Goal: Task Accomplishment & Management: Use online tool/utility

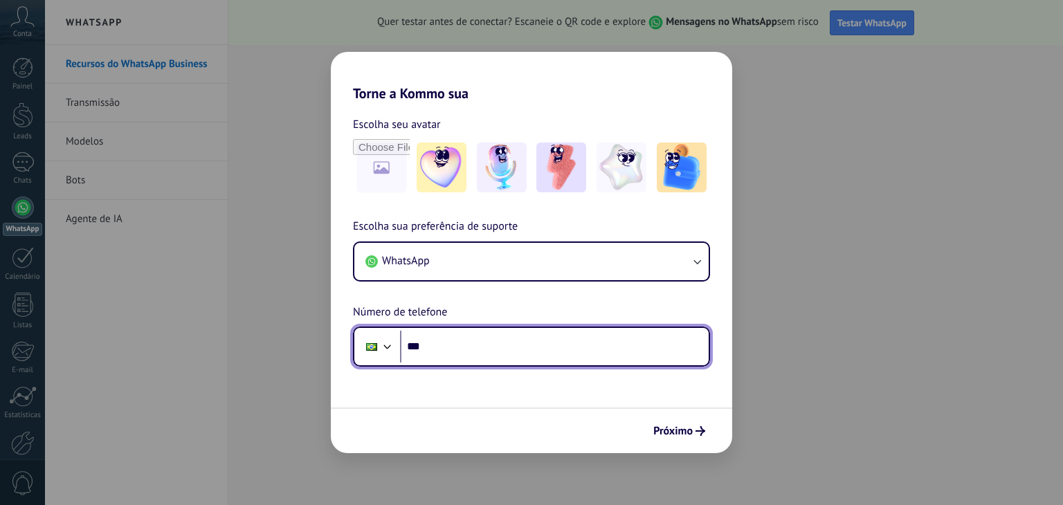
click at [453, 353] on input "***" at bounding box center [554, 347] width 309 height 32
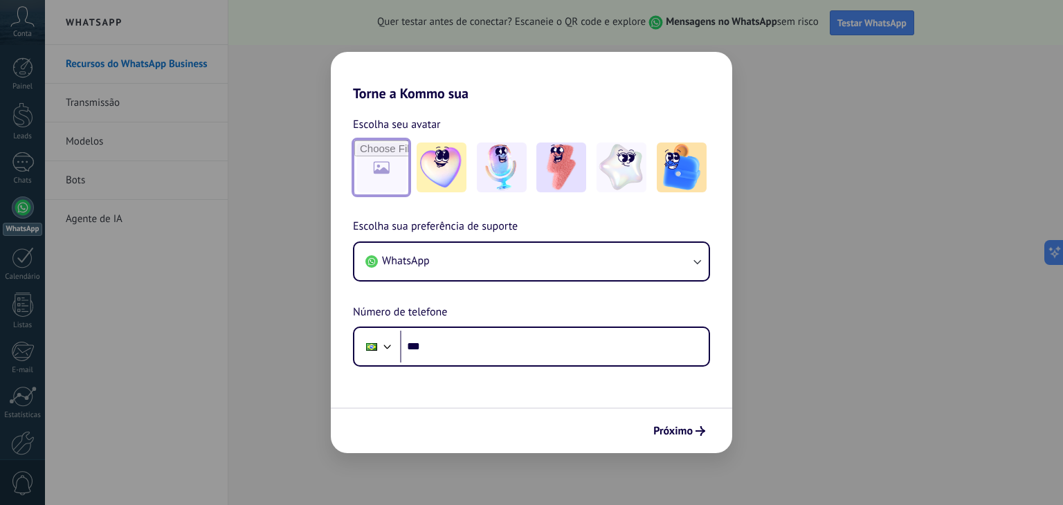
click at [382, 172] on input "file" at bounding box center [381, 167] width 54 height 54
type input "**********"
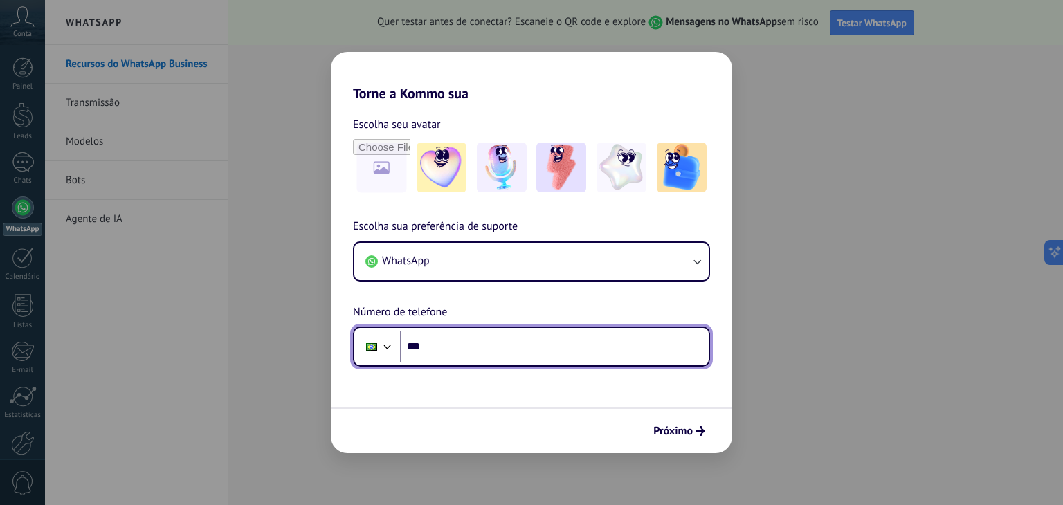
click at [474, 347] on input "***" at bounding box center [554, 347] width 309 height 32
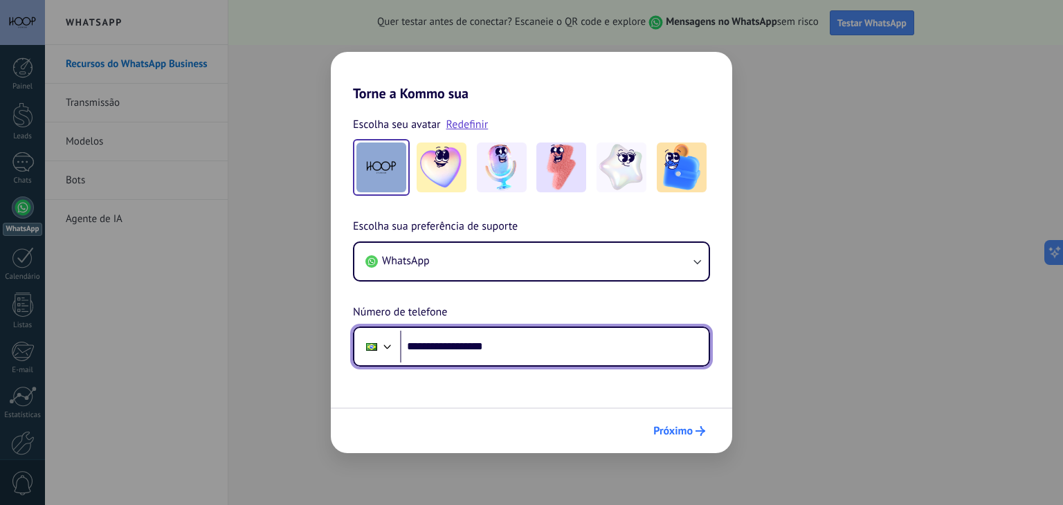
type input "**********"
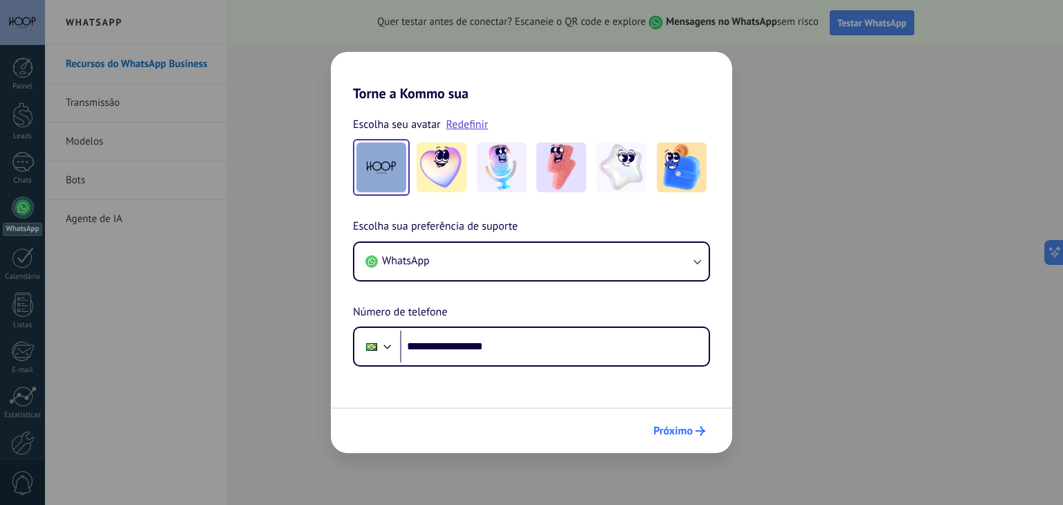
click at [694, 437] on button "Próximo" at bounding box center [679, 431] width 64 height 24
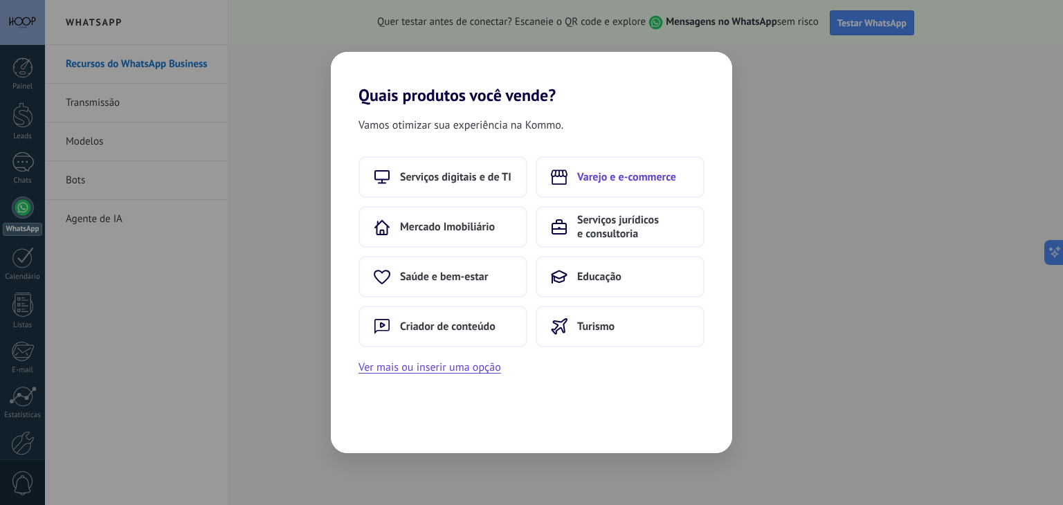
click at [620, 181] on span "Varejo e e-commerce" at bounding box center [626, 177] width 99 height 14
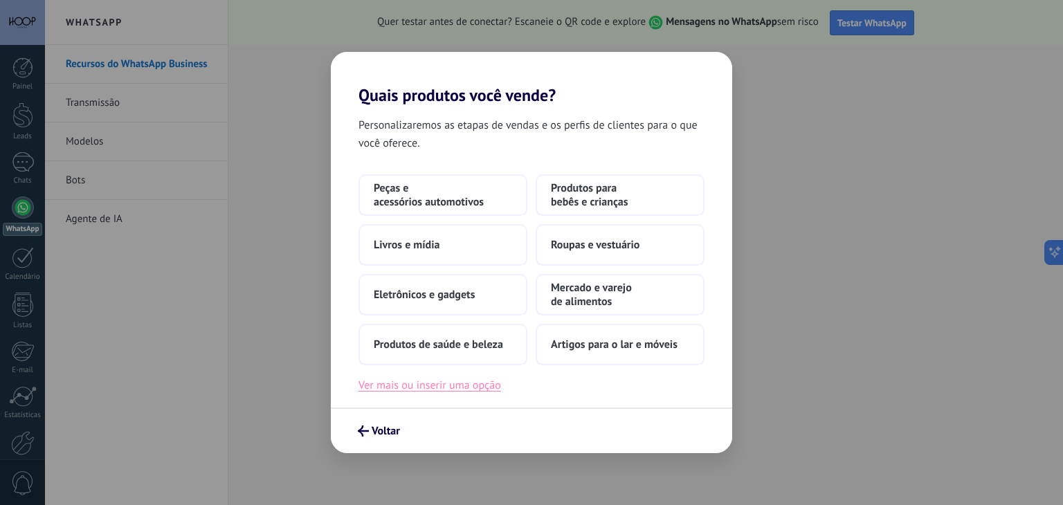
click at [405, 385] on button "Ver mais ou inserir uma opção" at bounding box center [429, 385] width 143 height 18
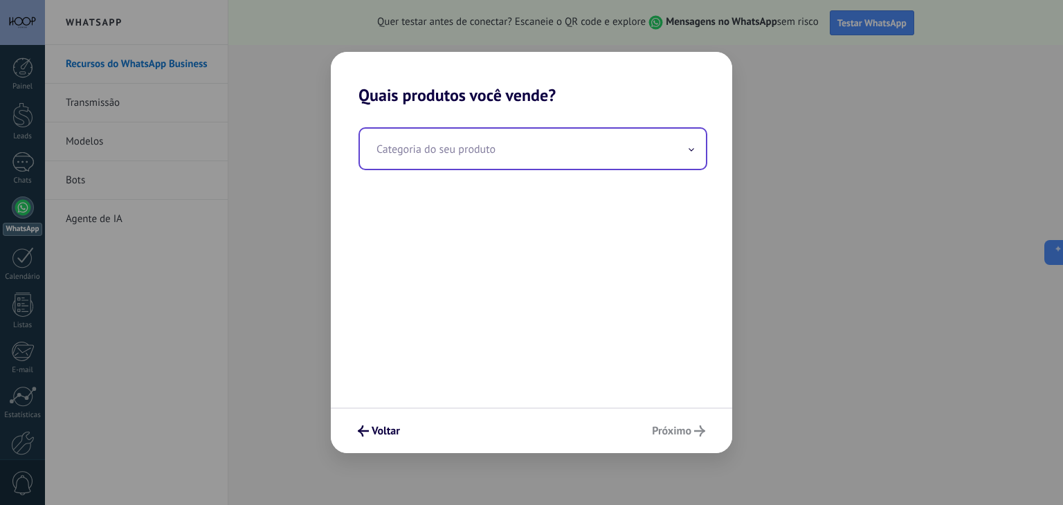
click at [452, 154] on input "text" at bounding box center [533, 149] width 346 height 40
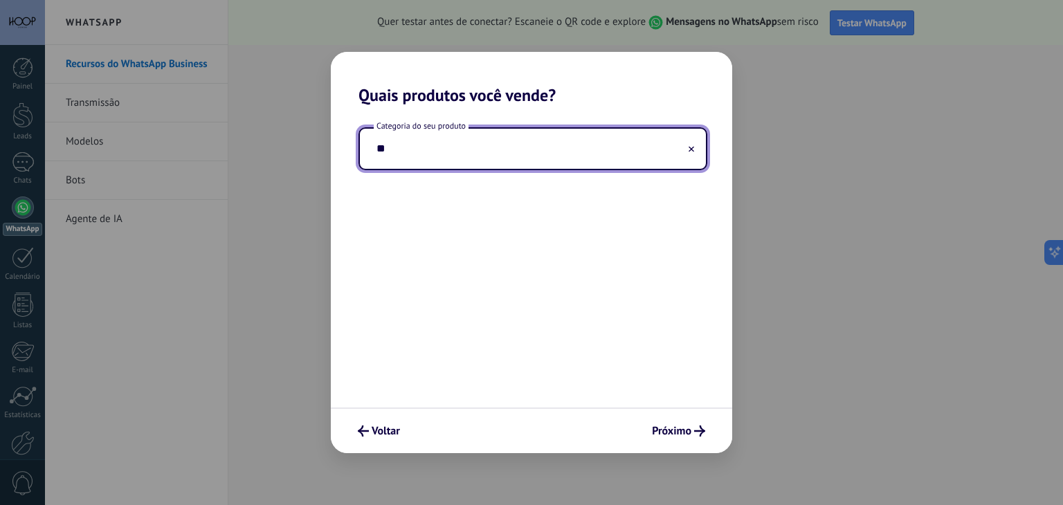
type input "*"
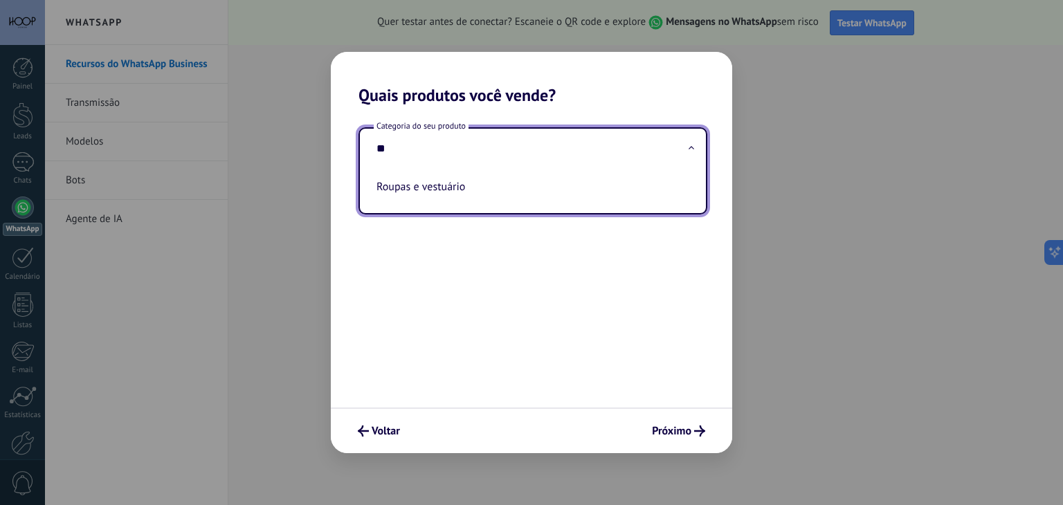
click at [360, 154] on input "**" at bounding box center [533, 149] width 346 height 40
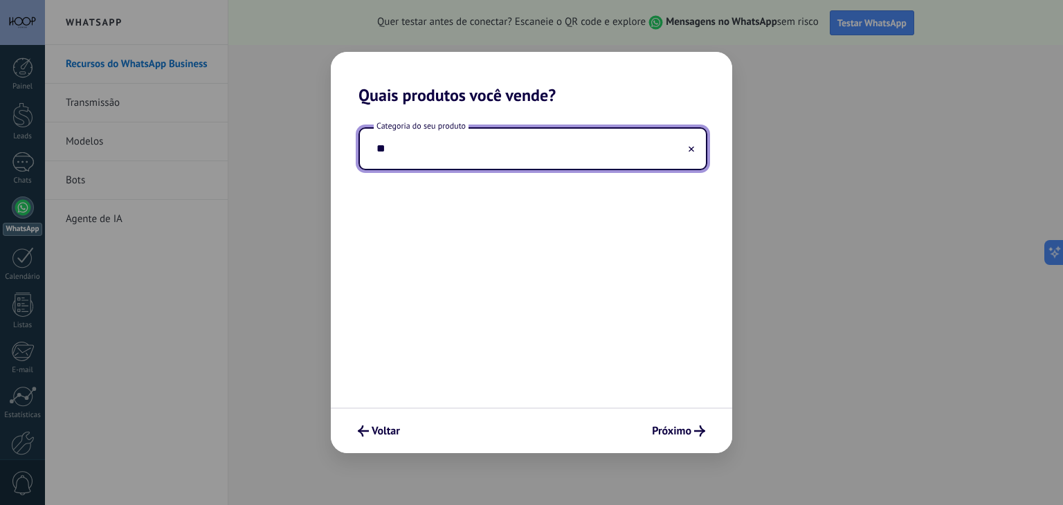
type input "*"
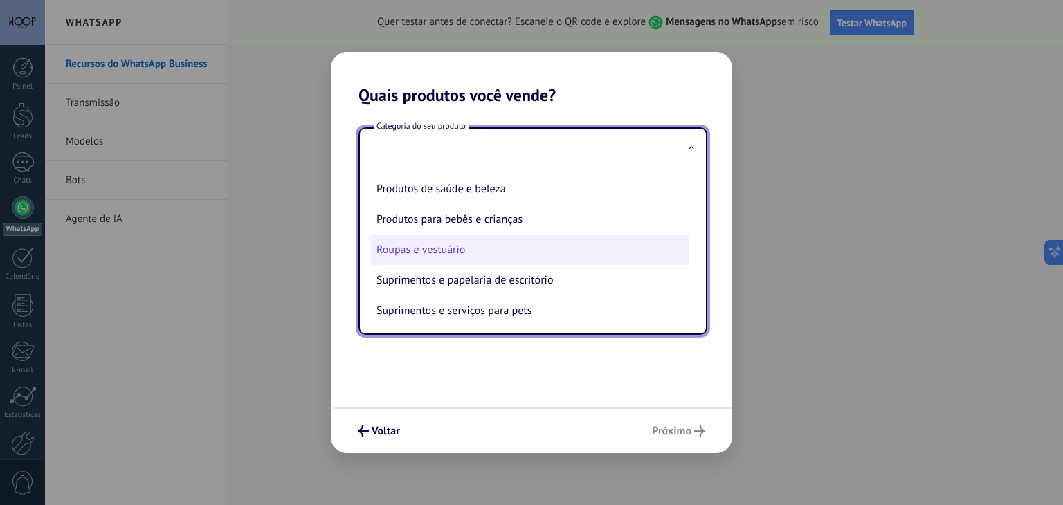
scroll to position [313, 0]
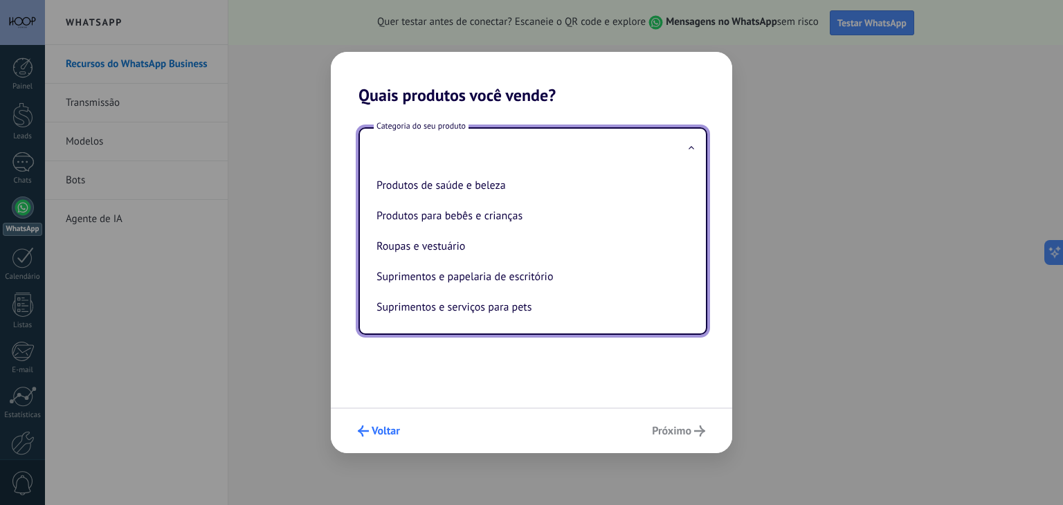
click at [387, 428] on span "Voltar" at bounding box center [385, 431] width 28 height 10
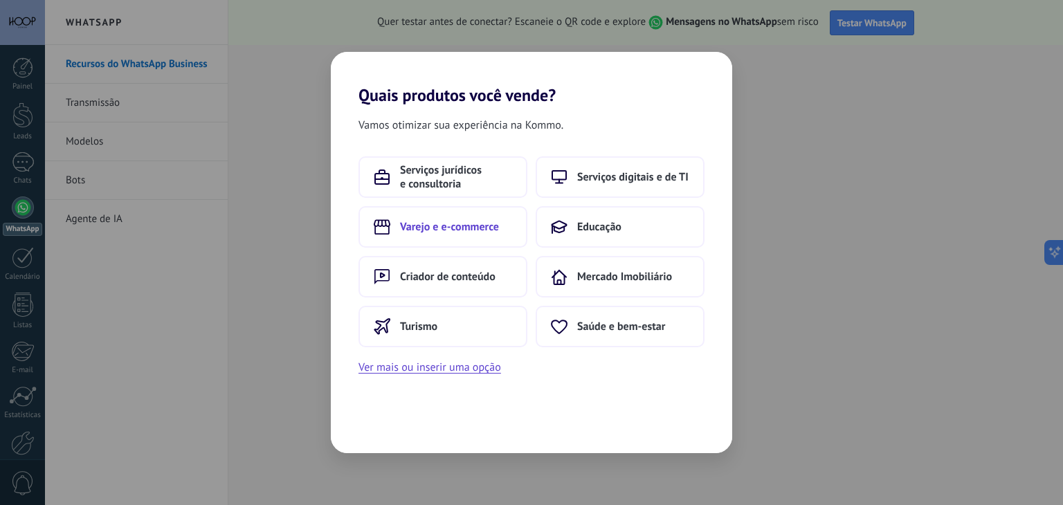
click at [459, 216] on button "Varejo e e-commerce" at bounding box center [442, 227] width 169 height 42
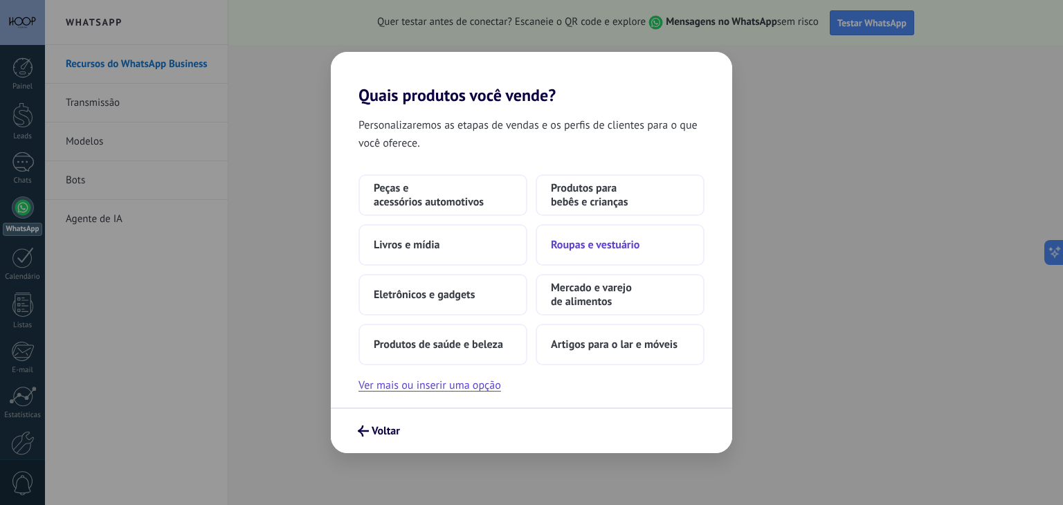
click at [605, 241] on span "Roupas e vestuário" at bounding box center [595, 245] width 89 height 14
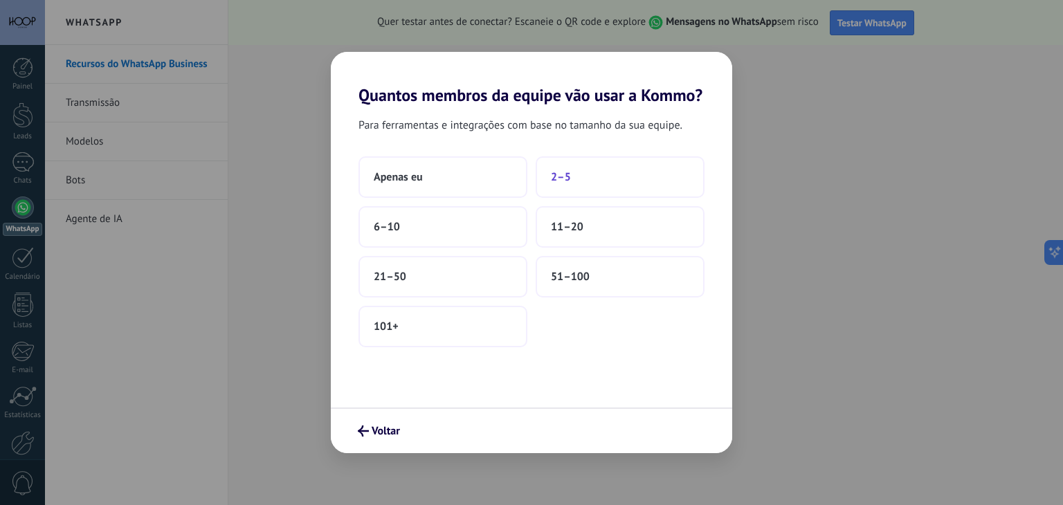
click at [585, 173] on button "2–5" at bounding box center [619, 177] width 169 height 42
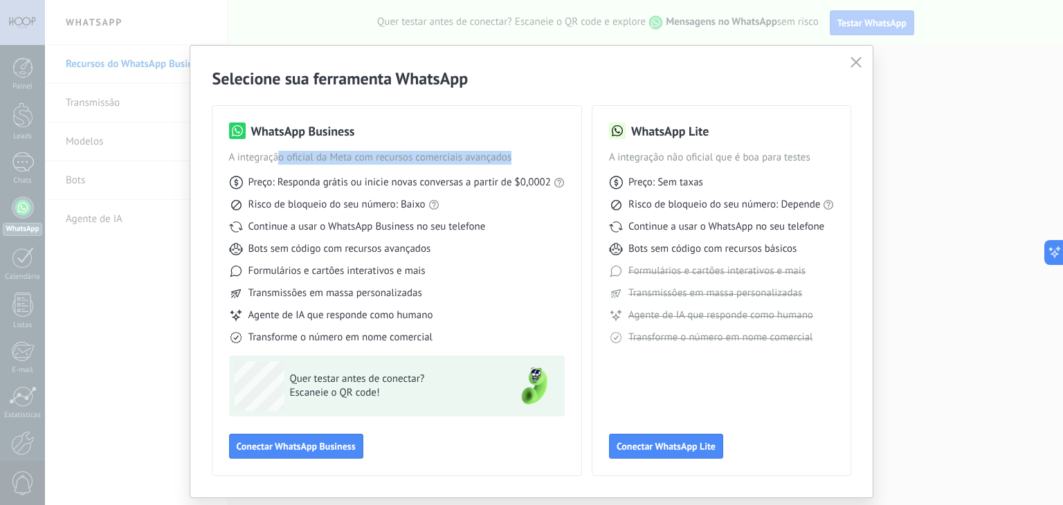
drag, startPoint x: 278, startPoint y: 156, endPoint x: 514, endPoint y: 149, distance: 236.0
click at [514, 149] on div "WhatsApp Business A integração oficial da Meta com recursos comerciais avançado…" at bounding box center [397, 233] width 336 height 222
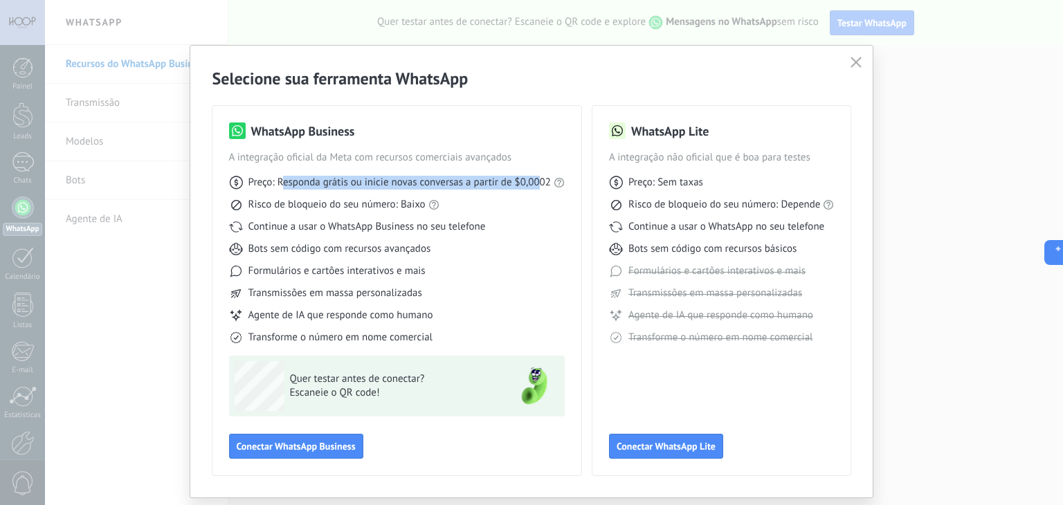
drag, startPoint x: 281, startPoint y: 185, endPoint x: 534, endPoint y: 177, distance: 253.3
click at [534, 177] on span "Preço: Responda grátis ou inicie novas conversas a partir de $0,0002" at bounding box center [399, 183] width 302 height 14
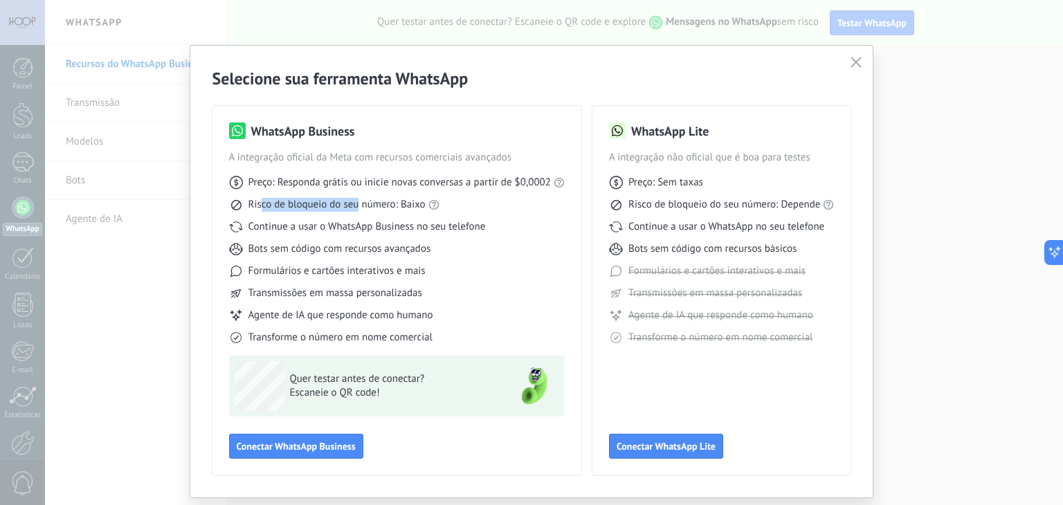
drag, startPoint x: 261, startPoint y: 200, endPoint x: 357, endPoint y: 202, distance: 96.2
click at [357, 202] on span "Risco de bloqueio do seu número: Baixo" at bounding box center [336, 205] width 177 height 14
drag, startPoint x: 283, startPoint y: 227, endPoint x: 421, endPoint y: 227, distance: 138.4
click at [421, 227] on span "Continue a usar o WhatsApp Business no seu telefone" at bounding box center [366, 227] width 237 height 14
click at [308, 448] on span "Conectar WhatsApp Business" at bounding box center [296, 446] width 119 height 10
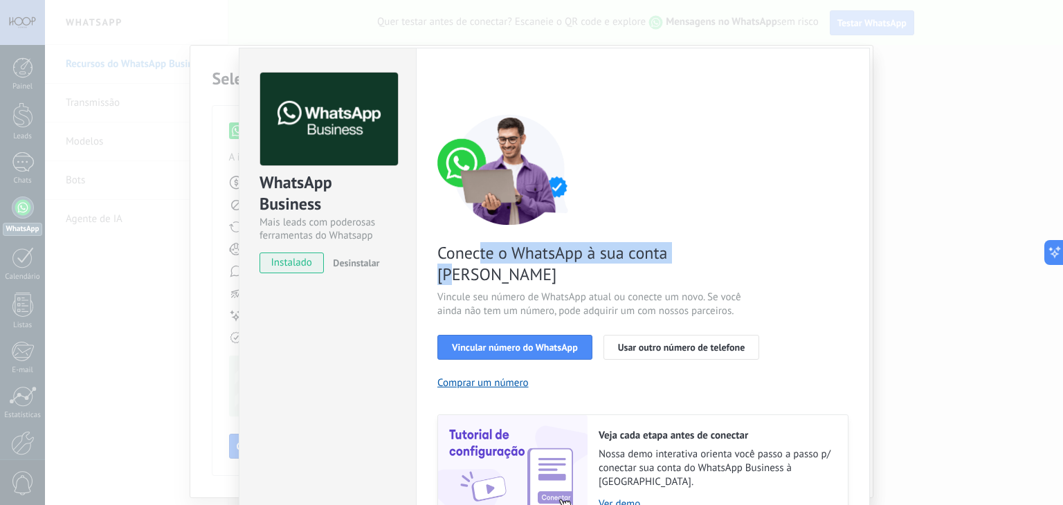
drag, startPoint x: 477, startPoint y: 257, endPoint x: 695, endPoint y: 252, distance: 217.9
click at [695, 252] on span "Conecte o WhatsApp à sua conta [PERSON_NAME]" at bounding box center [601, 263] width 329 height 43
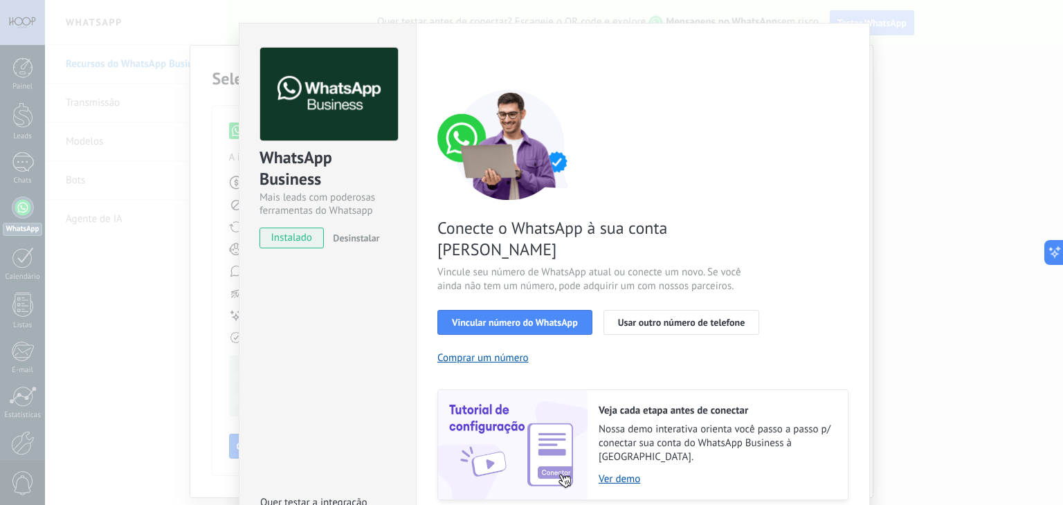
scroll to position [49, 0]
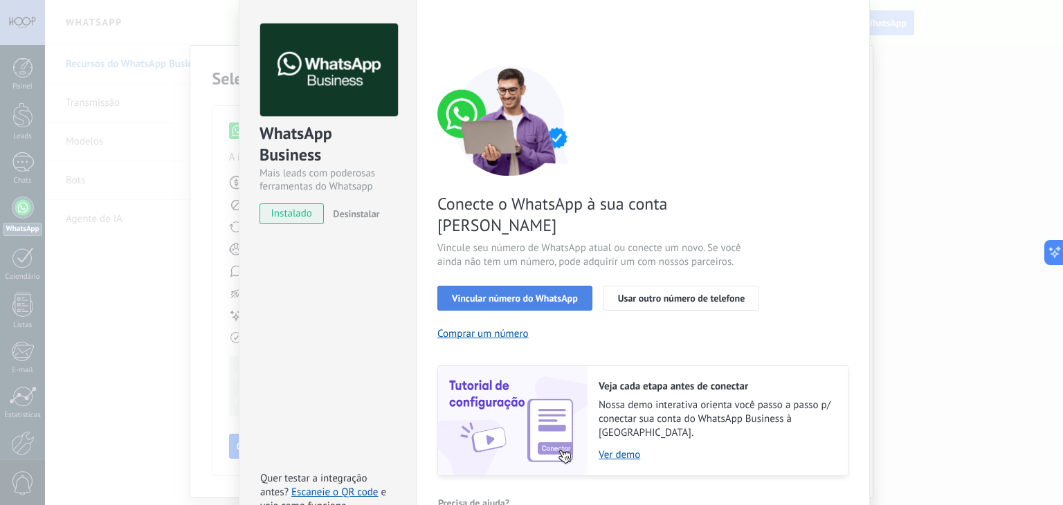
click at [487, 293] on span "Vincular número do WhatsApp" at bounding box center [515, 298] width 126 height 10
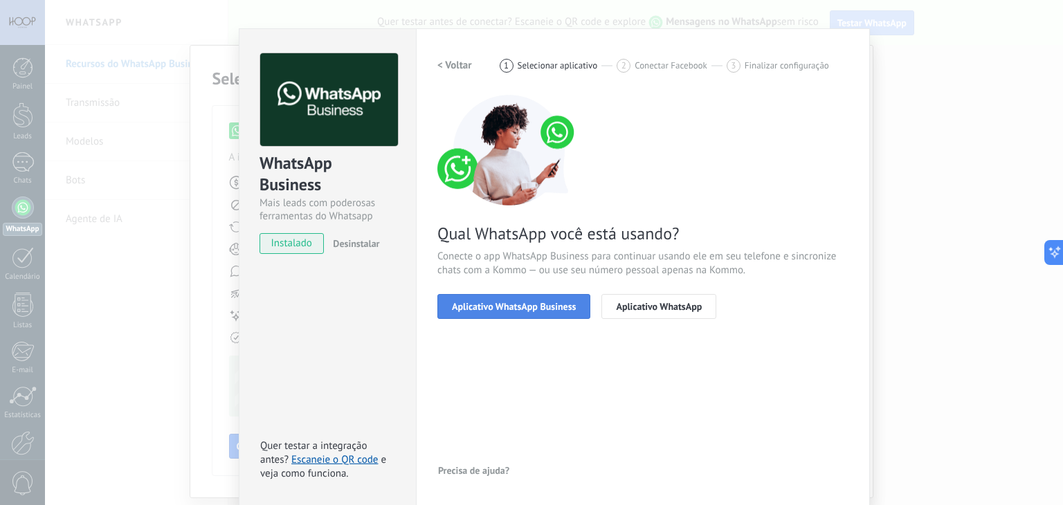
click at [509, 308] on span "Aplicativo WhatsApp Business" at bounding box center [514, 307] width 124 height 10
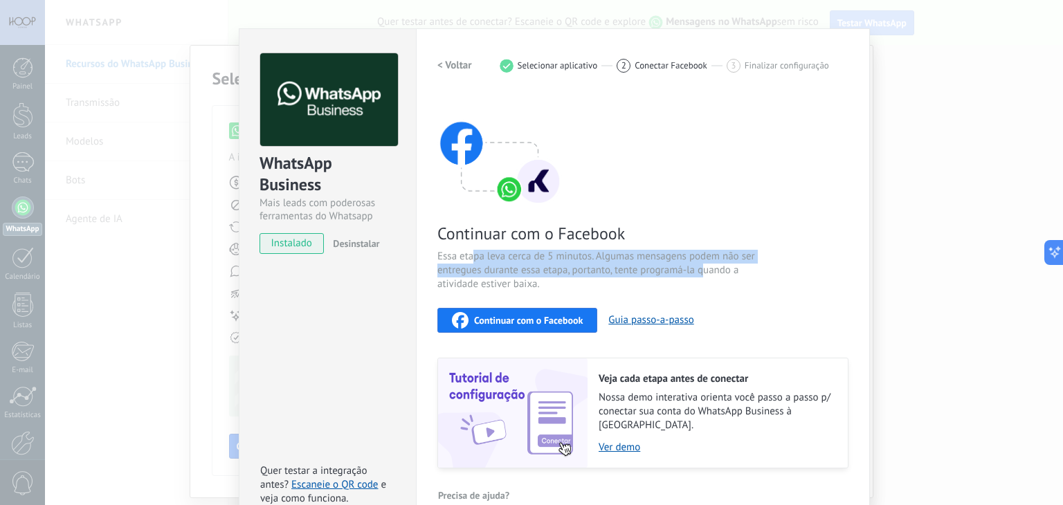
drag, startPoint x: 470, startPoint y: 250, endPoint x: 697, endPoint y: 264, distance: 227.4
click at [697, 264] on span "Essa etapa leva cerca de 5 minutos. Algumas mensagens podem não ser entregues d…" at bounding box center [601, 271] width 329 height 42
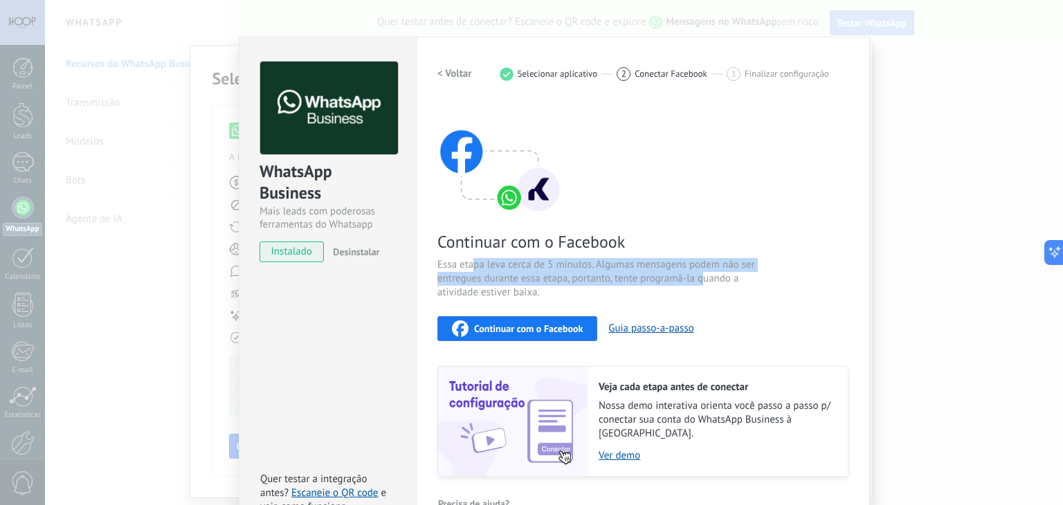
scroll to position [0, 0]
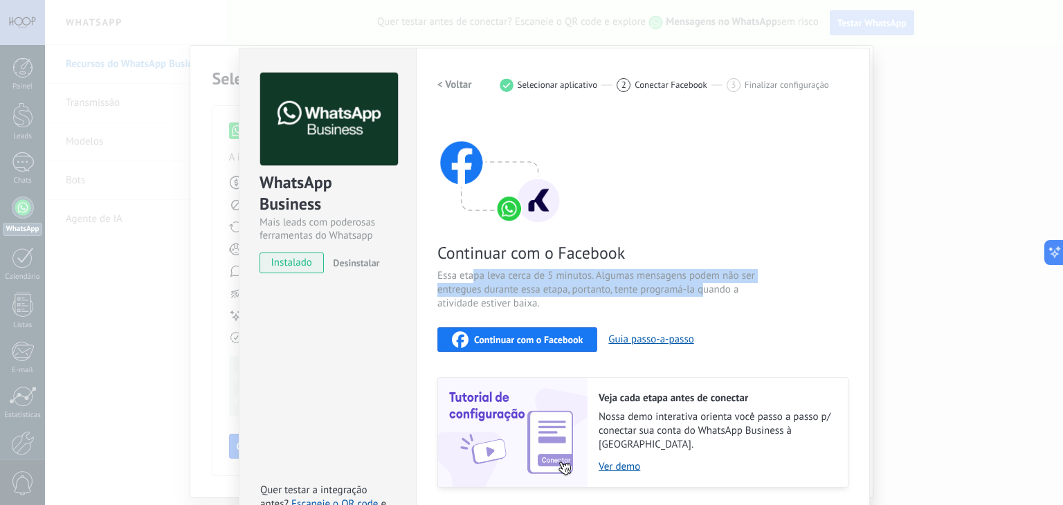
click at [512, 335] on span "Continuar com o Facebook" at bounding box center [528, 340] width 109 height 10
